Goal: Information Seeking & Learning: Learn about a topic

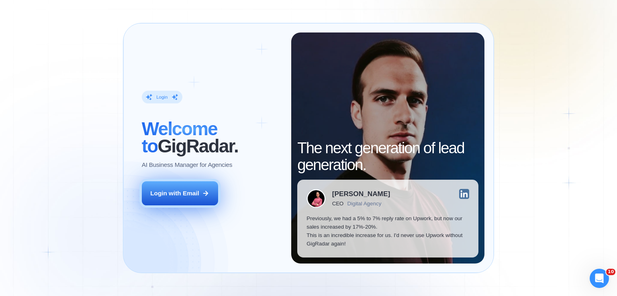
click at [194, 197] on div "Login with Email" at bounding box center [174, 193] width 49 height 8
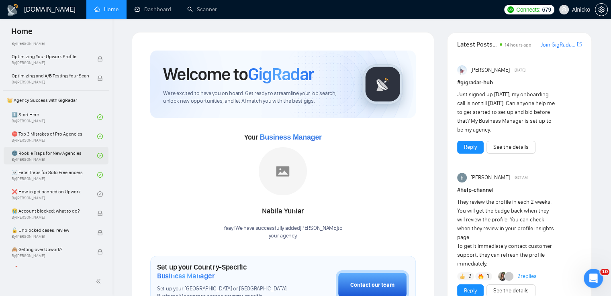
scroll to position [161, 0]
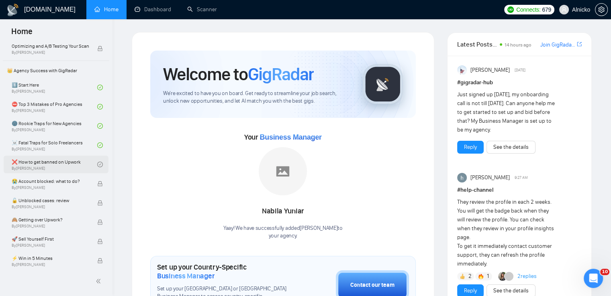
click at [55, 166] on link "❌ How to get banned on Upwork By Vadym Ovcharenko" at bounding box center [55, 165] width 86 height 18
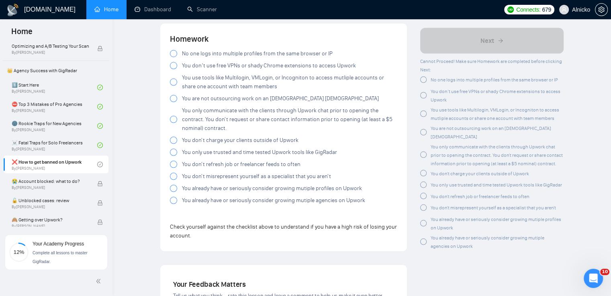
scroll to position [1486, 0]
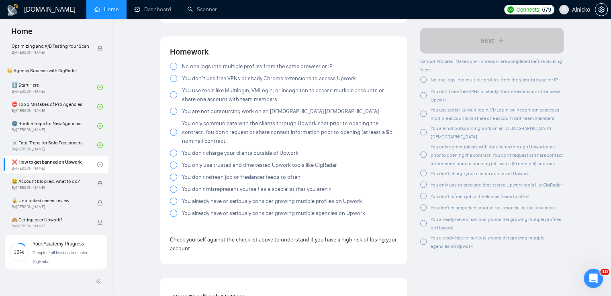
click at [177, 62] on label "No one logs into multiple profiles from the same browser or IP" at bounding box center [283, 66] width 227 height 9
click at [173, 74] on label "You don’t use free VPNs or shady Chrome extensions to access Upwork" at bounding box center [283, 78] width 227 height 9
click at [175, 90] on label "You use tools like Multilogin, VMLogin, or Incogniton to access mutliple accoun…" at bounding box center [283, 95] width 227 height 18
click at [174, 108] on div at bounding box center [173, 111] width 7 height 7
click at [175, 129] on div at bounding box center [173, 132] width 7 height 7
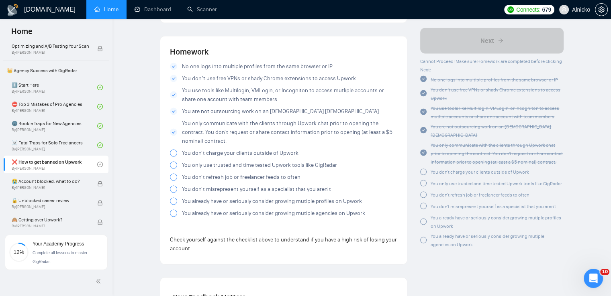
click at [173, 149] on div at bounding box center [173, 152] width 7 height 7
click at [173, 161] on div at bounding box center [173, 164] width 7 height 7
click at [173, 173] on div at bounding box center [173, 176] width 7 height 7
click at [174, 186] on div at bounding box center [173, 189] width 7 height 7
click at [173, 198] on div at bounding box center [173, 201] width 7 height 7
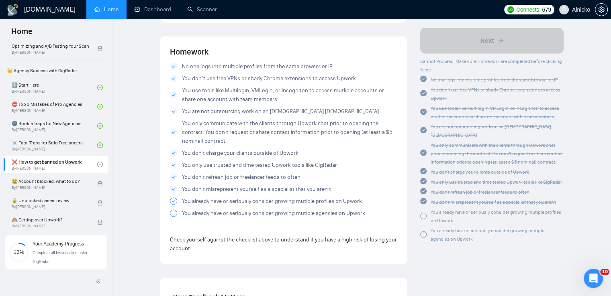
click at [172, 210] on div at bounding box center [173, 213] width 7 height 7
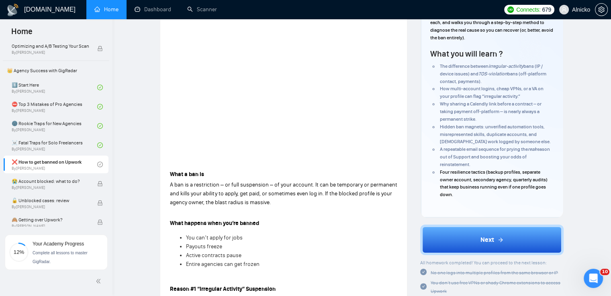
scroll to position [104, 0]
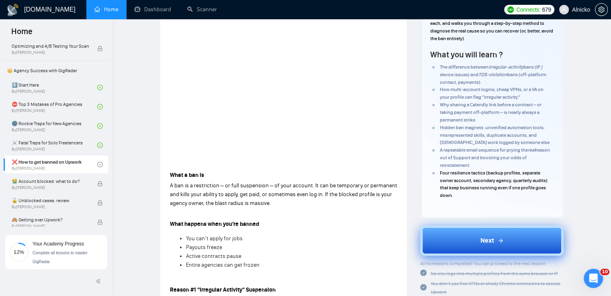
click at [490, 238] on span "Next" at bounding box center [487, 241] width 14 height 10
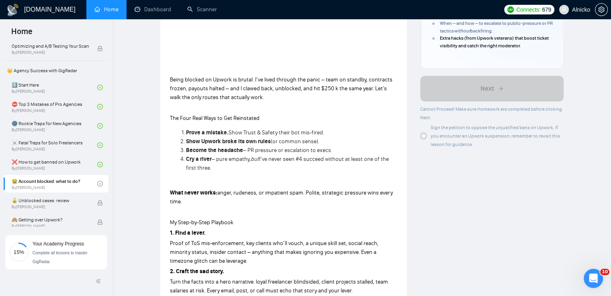
scroll to position [221, 0]
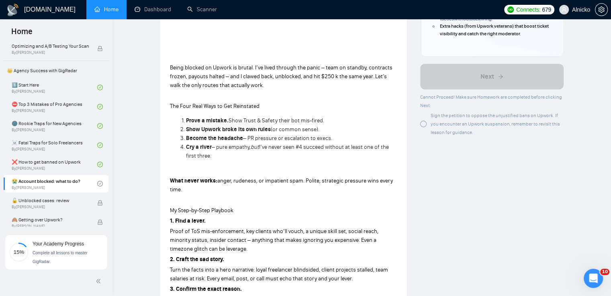
click at [294, 222] on p "1. Find a lever." at bounding box center [283, 221] width 227 height 9
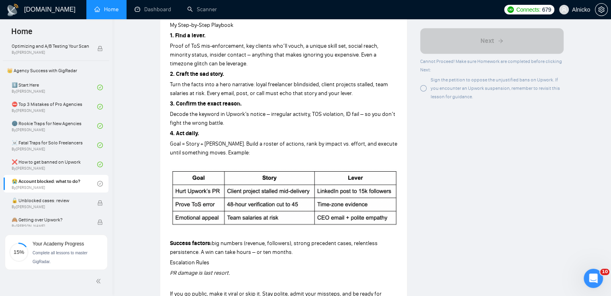
scroll to position [408, 0]
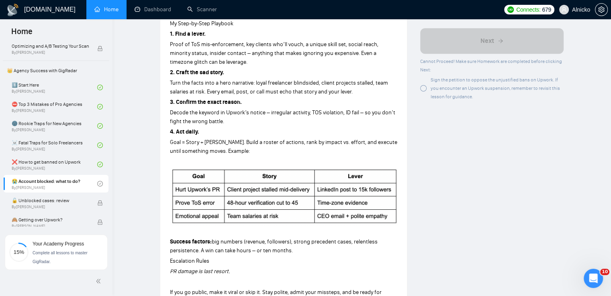
click at [294, 222] on img at bounding box center [283, 196] width 227 height 57
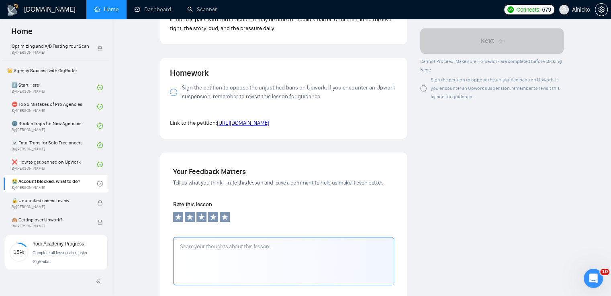
scroll to position [831, 0]
